Goal: Transaction & Acquisition: Purchase product/service

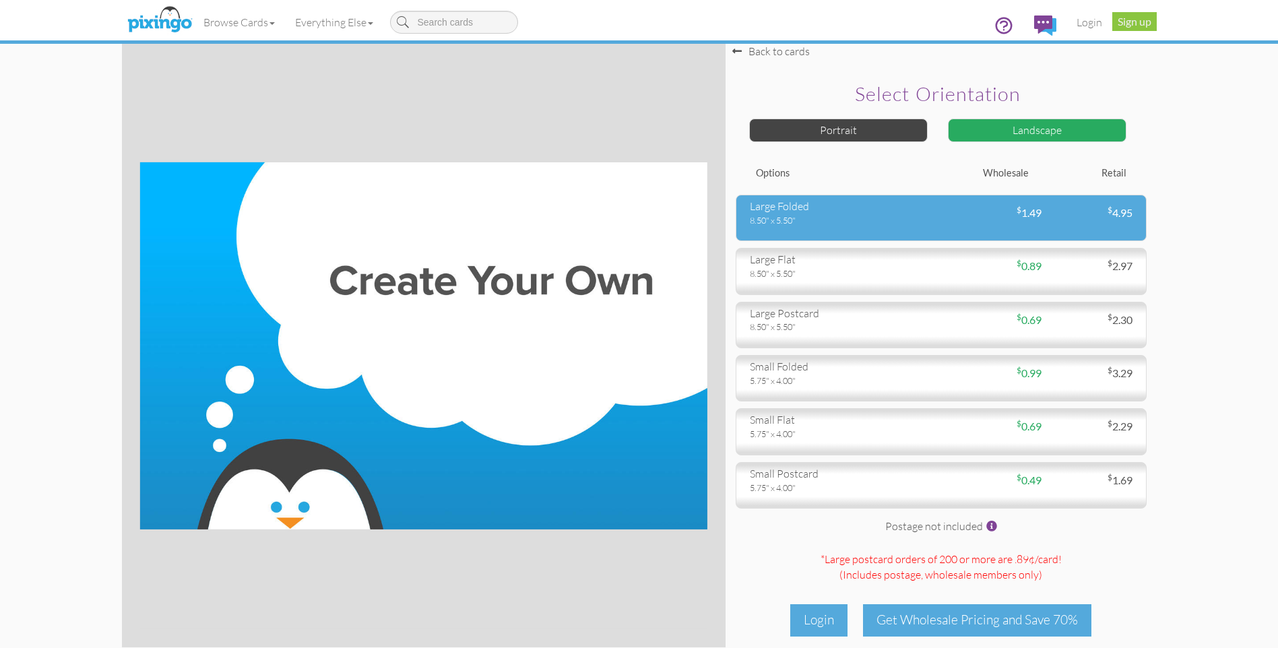
click at [818, 223] on div "8.50" x 5.50"" at bounding box center [840, 220] width 181 height 12
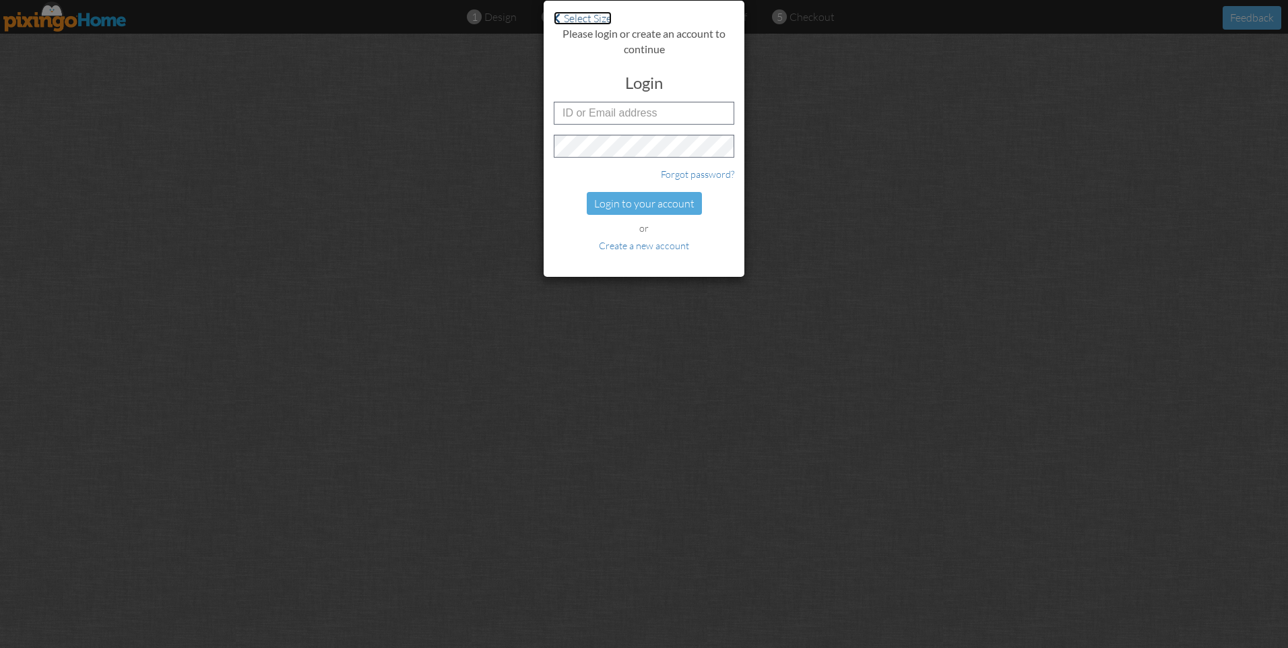
click at [554, 18] on span at bounding box center [557, 18] width 7 height 11
